Goal: Communication & Community: Answer question/provide support

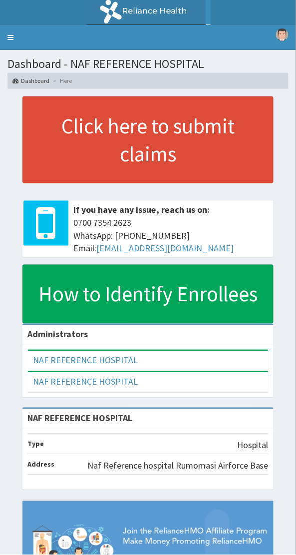
click at [19, 33] on link "Toggle navigation" at bounding box center [10, 37] width 21 height 25
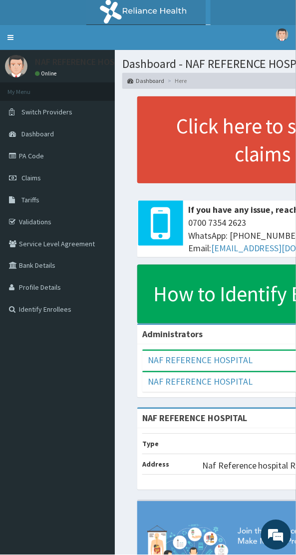
click at [49, 219] on link "Validations" at bounding box center [57, 222] width 115 height 22
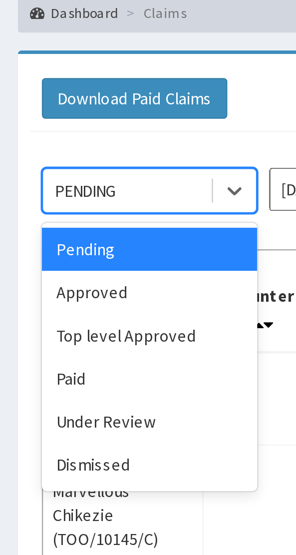
click at [44, 199] on div "Approved" at bounding box center [62, 197] width 90 height 18
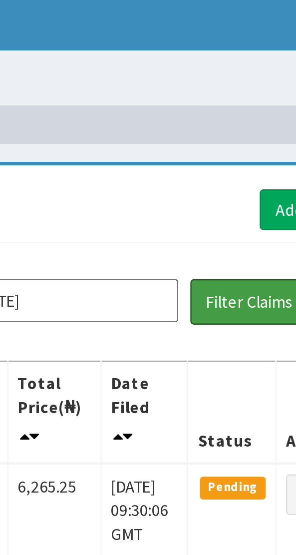
click at [230, 155] on button "Filter Claims" at bounding box center [231, 154] width 49 height 19
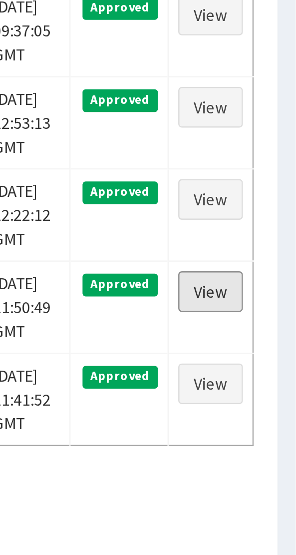
click at [264, 397] on link "View" at bounding box center [260, 388] width 27 height 17
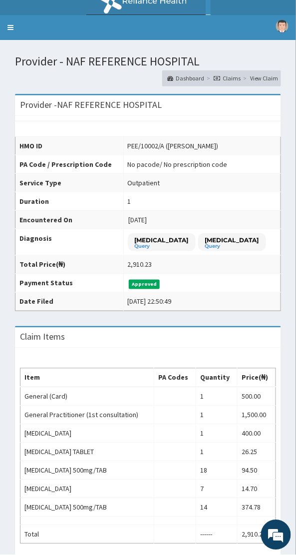
scroll to position [9, 0]
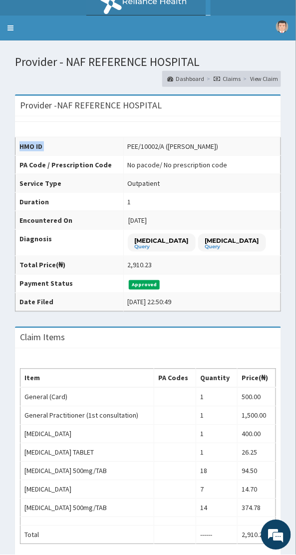
click at [205, 211] on td "2025-09-11" at bounding box center [201, 220] width 157 height 18
click at [154, 211] on td "2025-09-11" at bounding box center [201, 220] width 157 height 18
copy div "PEE/10002/A"
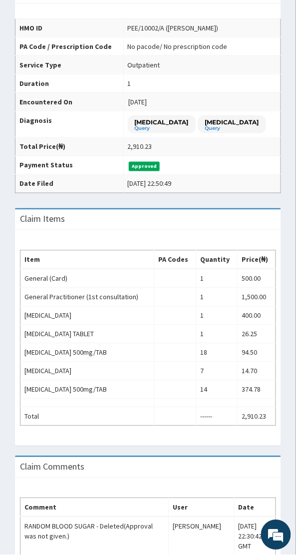
scroll to position [0, 0]
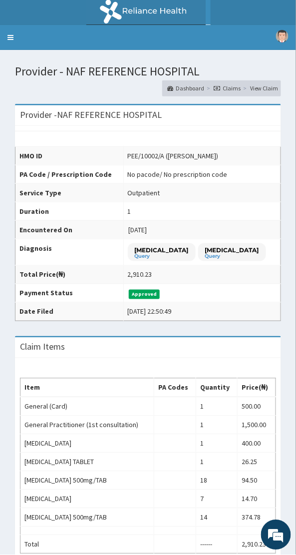
click at [16, 44] on link "Toggle navigation" at bounding box center [10, 37] width 21 height 25
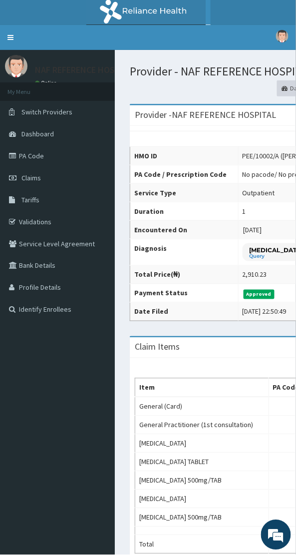
click at [36, 225] on link "Validations" at bounding box center [57, 222] width 115 height 22
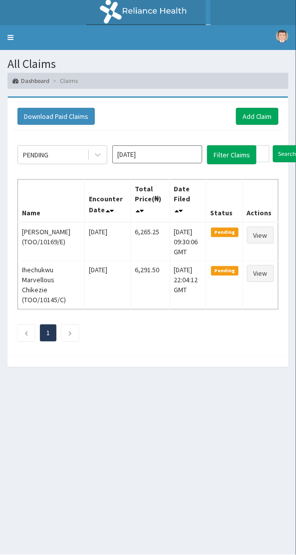
click at [18, 30] on link "Toggle navigation" at bounding box center [10, 37] width 21 height 25
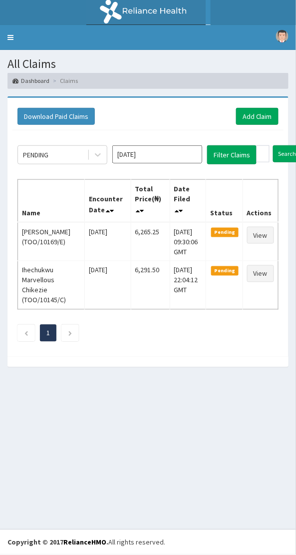
click at [12, 30] on link "Toggle navigation" at bounding box center [10, 37] width 21 height 25
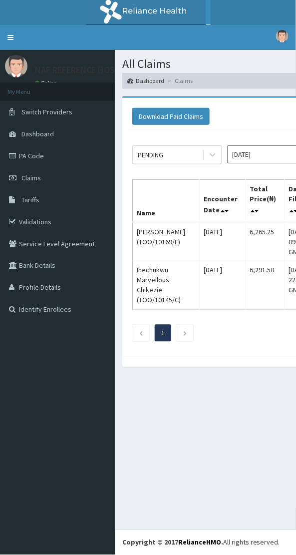
click at [38, 175] on span "Claims" at bounding box center [30, 177] width 19 height 9
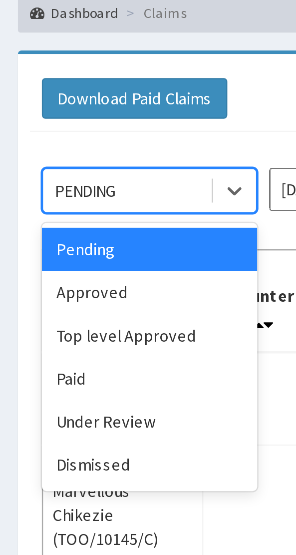
click at [38, 190] on div "Approved" at bounding box center [62, 197] width 90 height 18
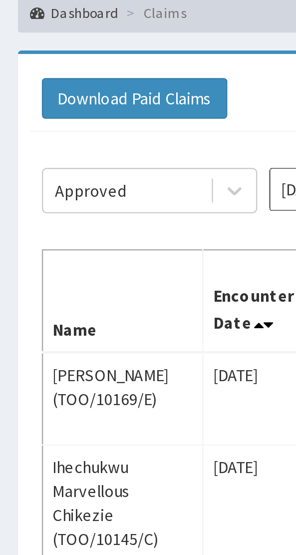
click at [33, 197] on th "Name" at bounding box center [51, 200] width 67 height 43
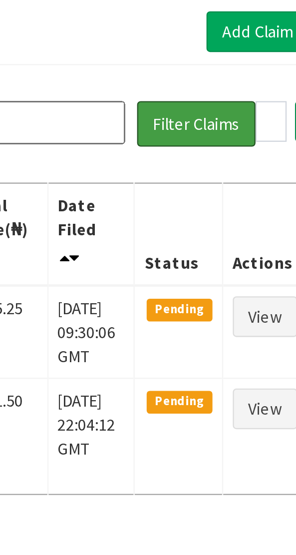
click at [233, 152] on button "Filter Claims" at bounding box center [231, 154] width 49 height 19
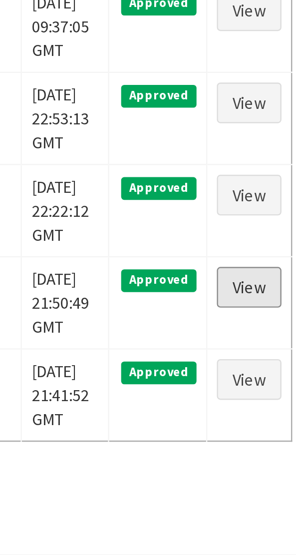
click at [265, 397] on link "View" at bounding box center [260, 388] width 27 height 17
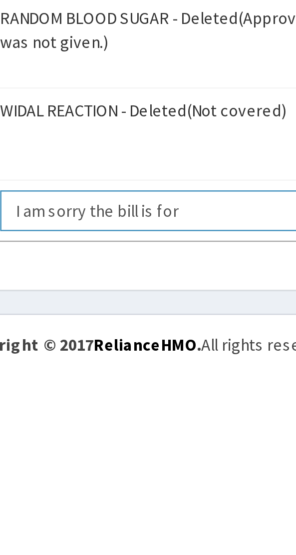
paste textarea "PEE/10102/A"
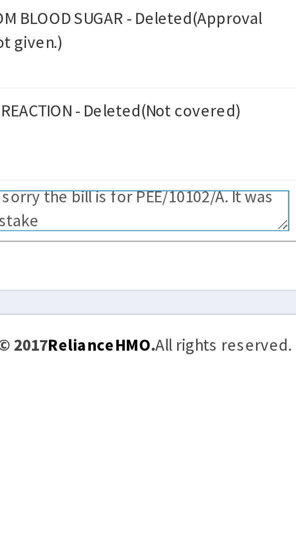
scroll to position [246, 0]
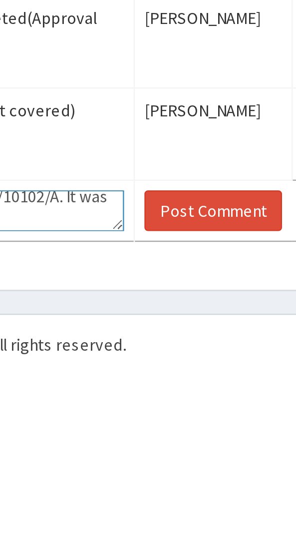
type textarea "I am sorry the bill is for PEE/10102/A. It was a mistake"
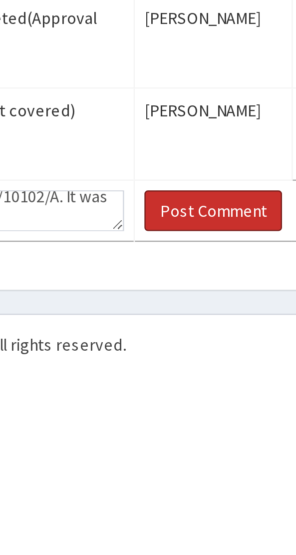
click at [193, 486] on button "Post Comment" at bounding box center [201, 488] width 57 height 17
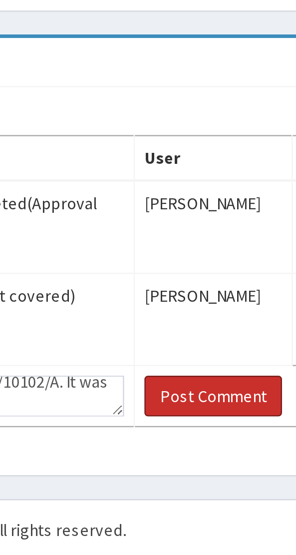
click at [192, 489] on button "Post Comment" at bounding box center [201, 488] width 57 height 17
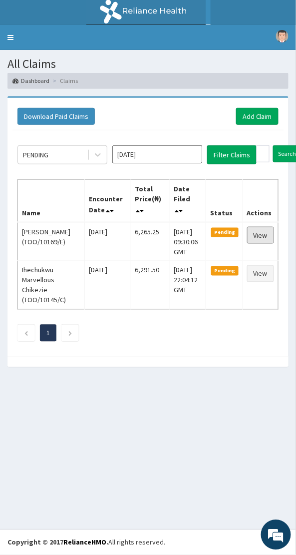
click at [272, 236] on link "View" at bounding box center [260, 235] width 27 height 17
